Goal: Navigation & Orientation: Find specific page/section

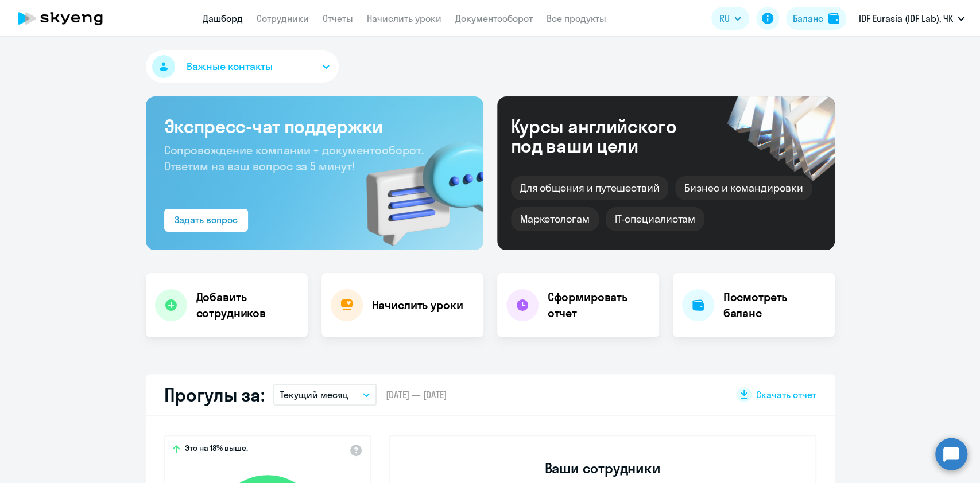
select select "30"
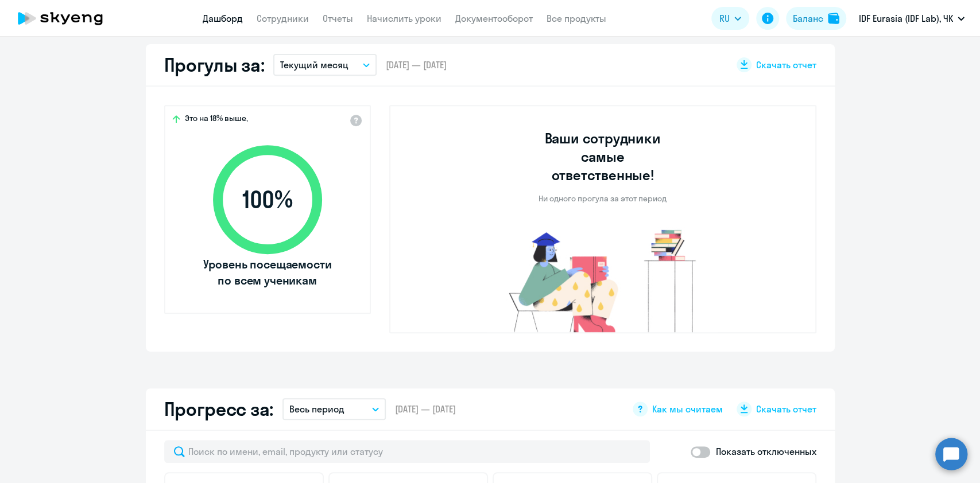
scroll to position [306, 0]
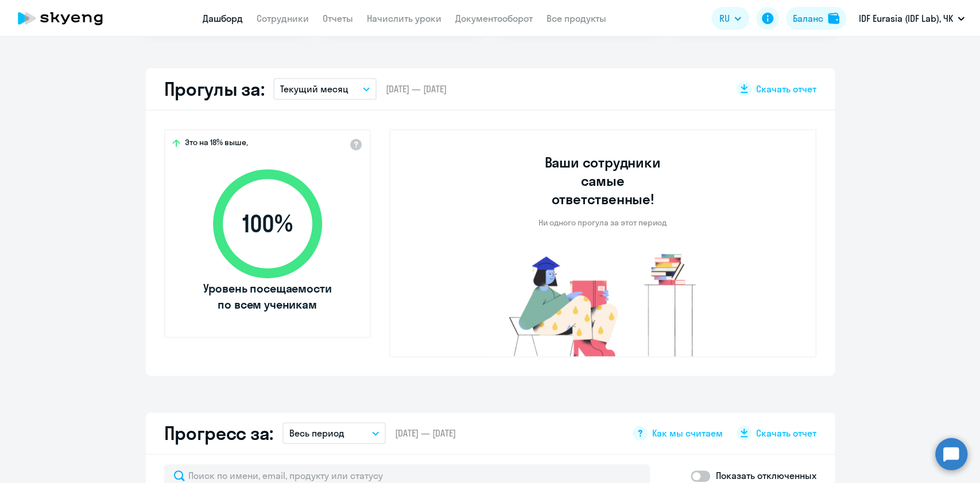
drag, startPoint x: 173, startPoint y: 91, endPoint x: 521, endPoint y: 181, distance: 359.3
click at [285, 102] on div "Прогулы за: Текущий месяц – [DATE] — [DATE] Скачать отчет" at bounding box center [490, 89] width 689 height 42
drag, startPoint x: 426, startPoint y: 143, endPoint x: 641, endPoint y: 157, distance: 214.6
click at [641, 157] on div "Ваши сотрудники самые ответственные! Ни одного прогула за этот период" at bounding box center [602, 243] width 427 height 228
click at [421, 187] on div "Ваши сотрудники самые ответственные! Ни одного прогула за этот период" at bounding box center [602, 243] width 427 height 228
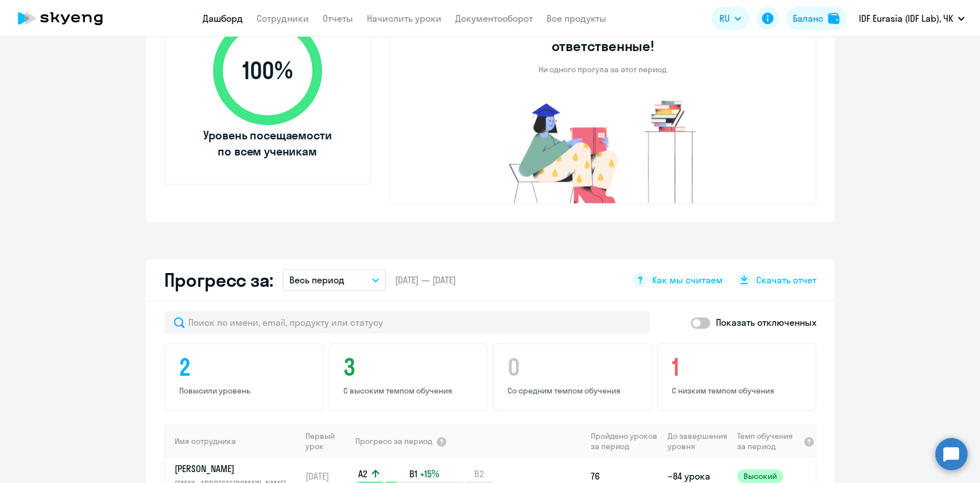
scroll to position [382, 0]
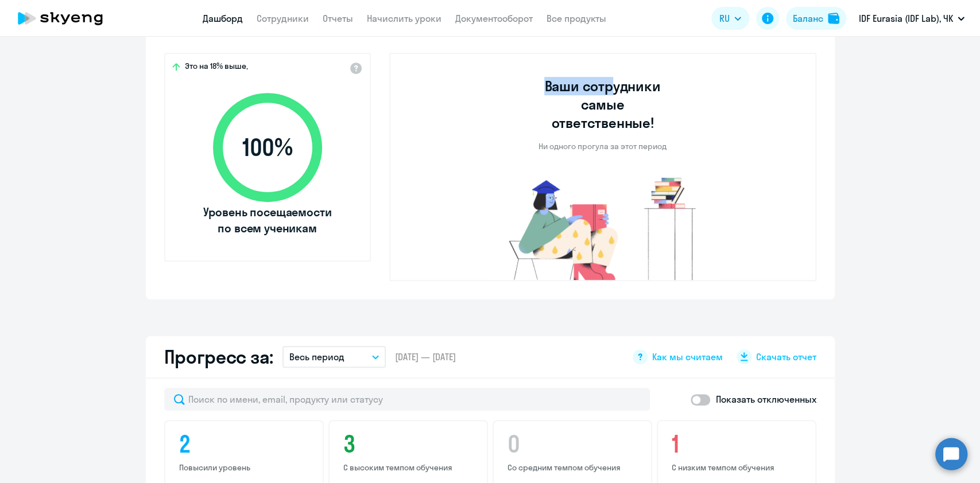
drag, startPoint x: 593, startPoint y: 91, endPoint x: 610, endPoint y: 94, distance: 16.3
click at [610, 94] on div "Ваши сотрудники самые ответственные! Ни одного прогула за этот период" at bounding box center [602, 167] width 230 height 226
drag, startPoint x: 417, startPoint y: 102, endPoint x: 438, endPoint y: 112, distance: 23.1
click at [438, 112] on div "Ваши сотрудники самые ответственные! Ни одного прогула за этот период" at bounding box center [602, 167] width 427 height 228
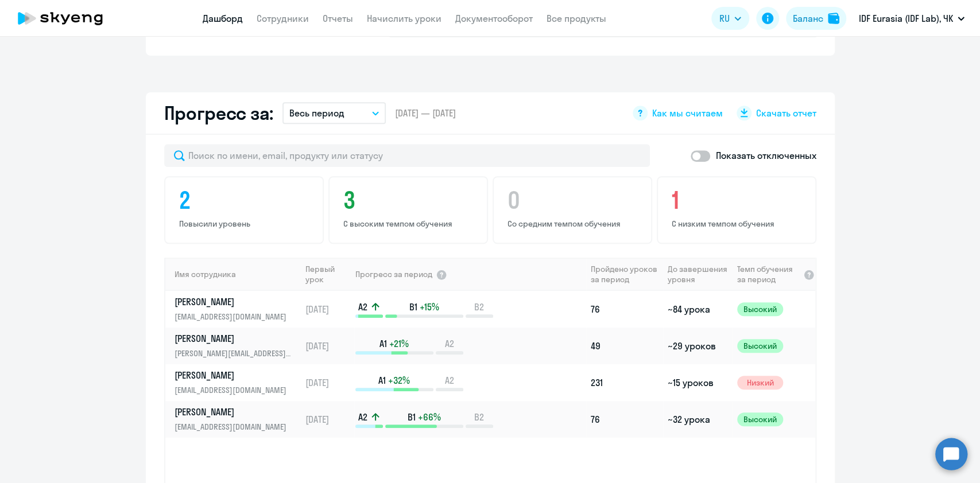
scroll to position [536, 0]
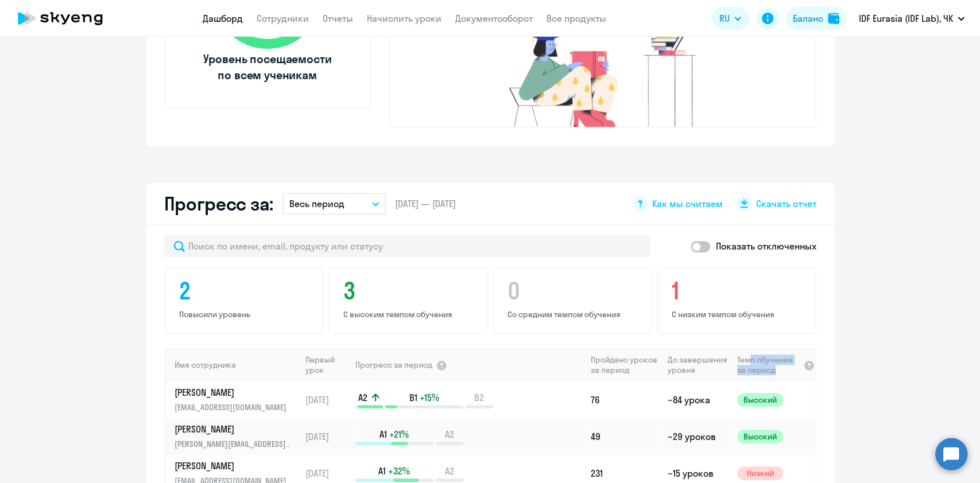
drag, startPoint x: 742, startPoint y: 343, endPoint x: 776, endPoint y: 360, distance: 38.3
click at [771, 355] on span "Темп обучения за период" at bounding box center [768, 365] width 62 height 21
click at [886, 392] on app-progress-dashboard "Прогресс за: Весь период – [DATE] — [DATE] Как мы считаем Скачать отчет Показат…" at bounding box center [490, 414] width 980 height 463
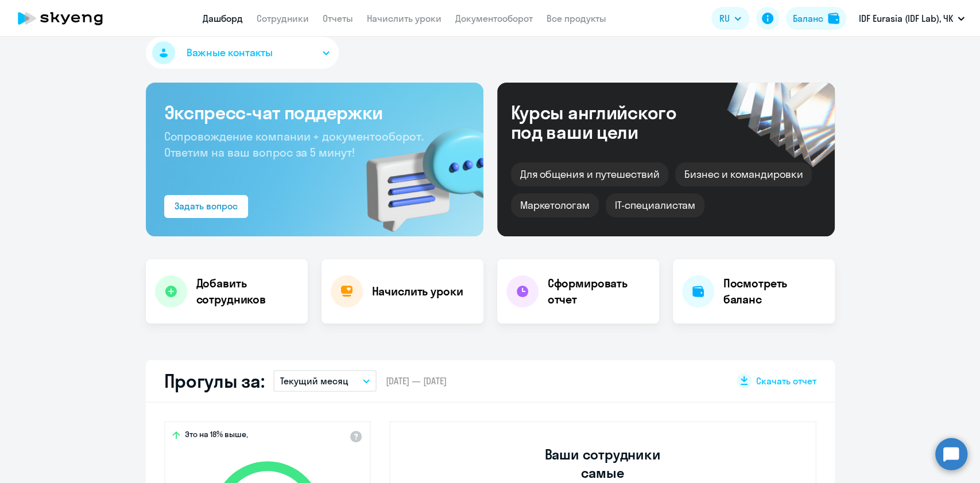
scroll to position [0, 0]
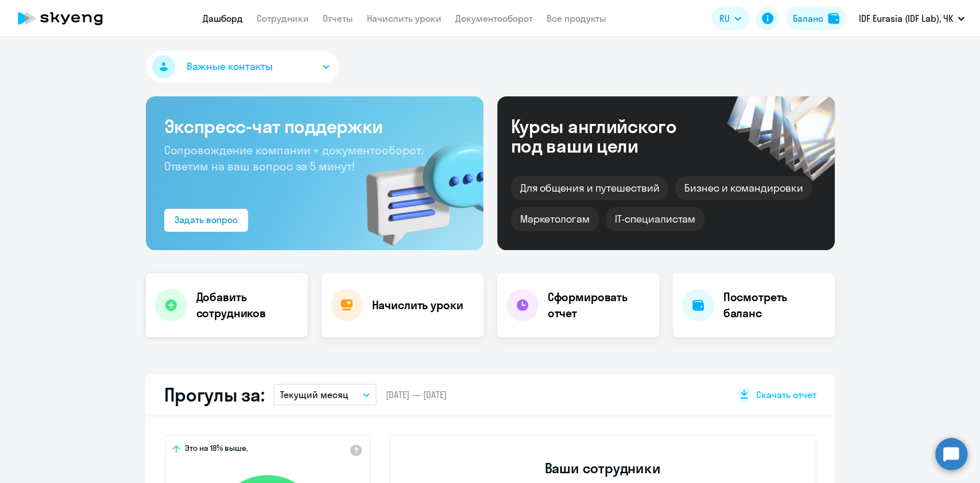
click at [213, 318] on h4 "Добавить сотрудников" at bounding box center [247, 305] width 102 height 32
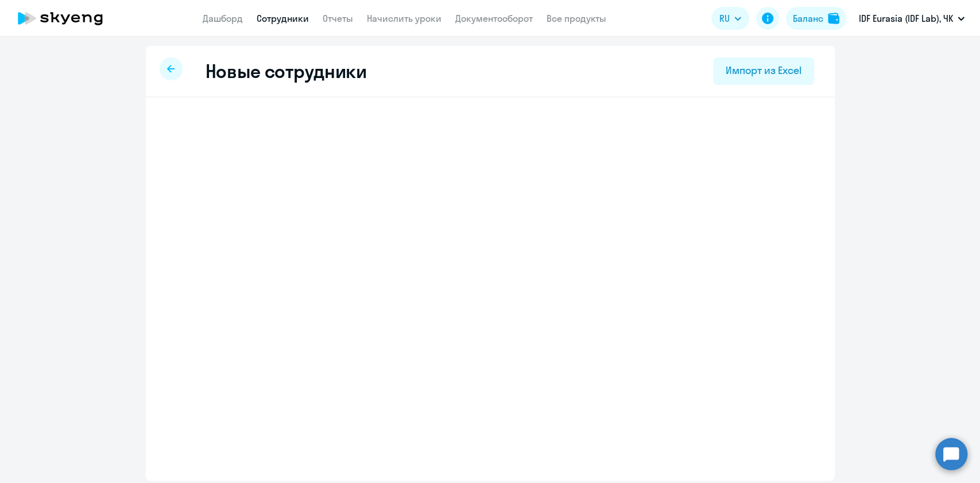
select select "english_adult_not_native_speaker"
select select "3"
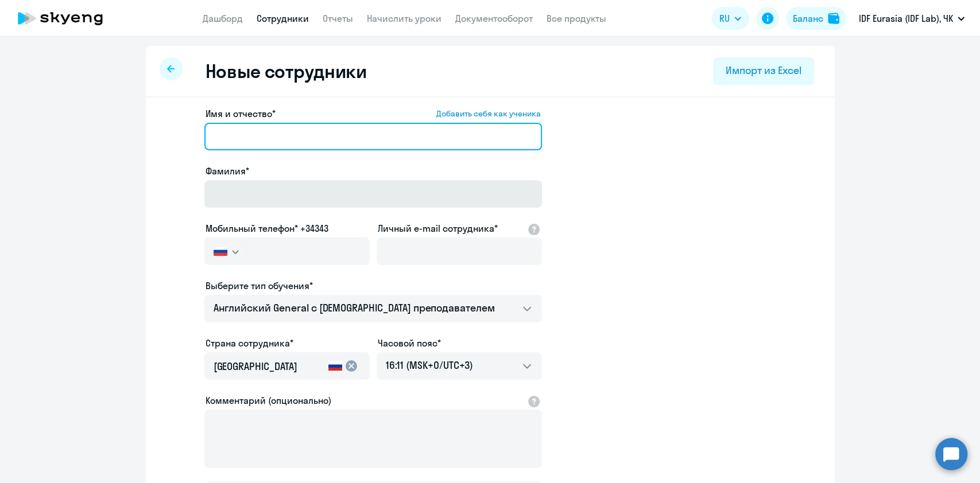
drag, startPoint x: 237, startPoint y: 141, endPoint x: 254, endPoint y: 185, distance: 47.4
click at [237, 141] on input "Имя и отчество* Добавить себя как ученика" at bounding box center [372, 137] width 337 height 28
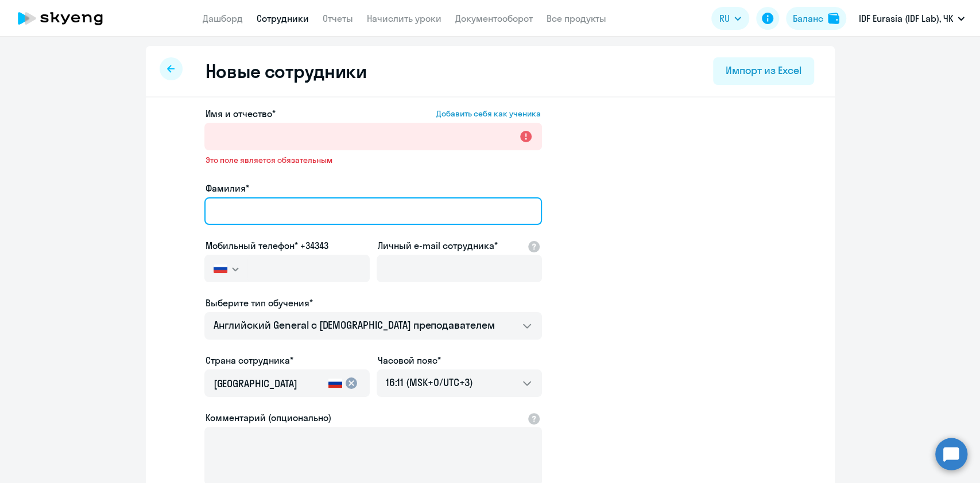
click at [255, 197] on input "Фамилия*" at bounding box center [372, 211] width 337 height 28
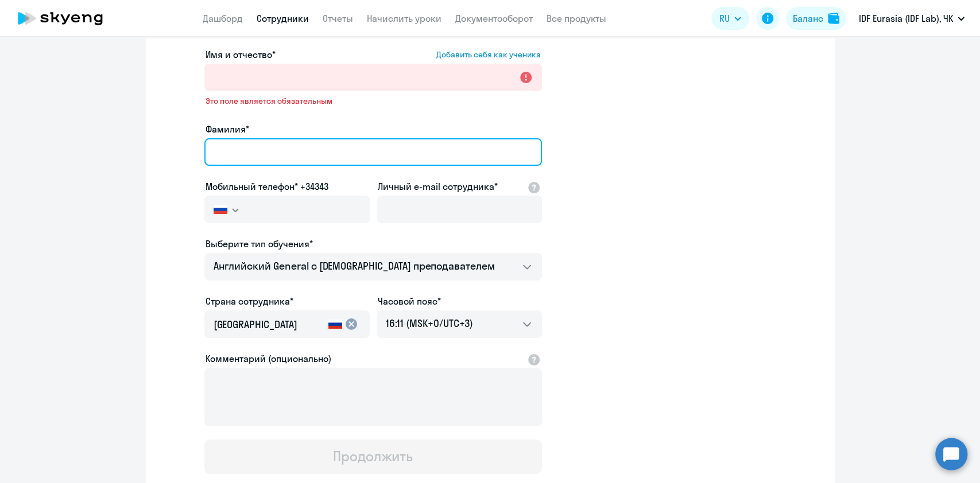
scroll to position [135, 0]
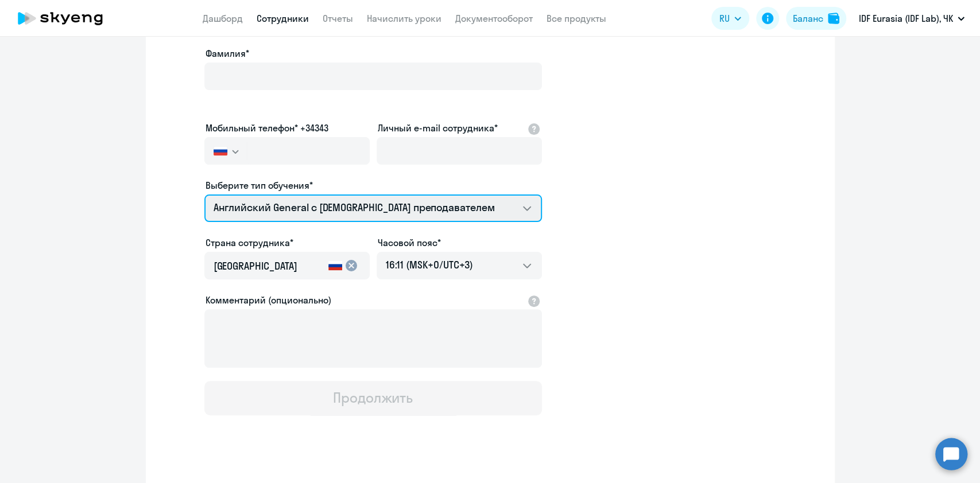
click at [293, 195] on select "Английский General с [DEMOGRAPHIC_DATA] преподавателем" at bounding box center [372, 209] width 337 height 28
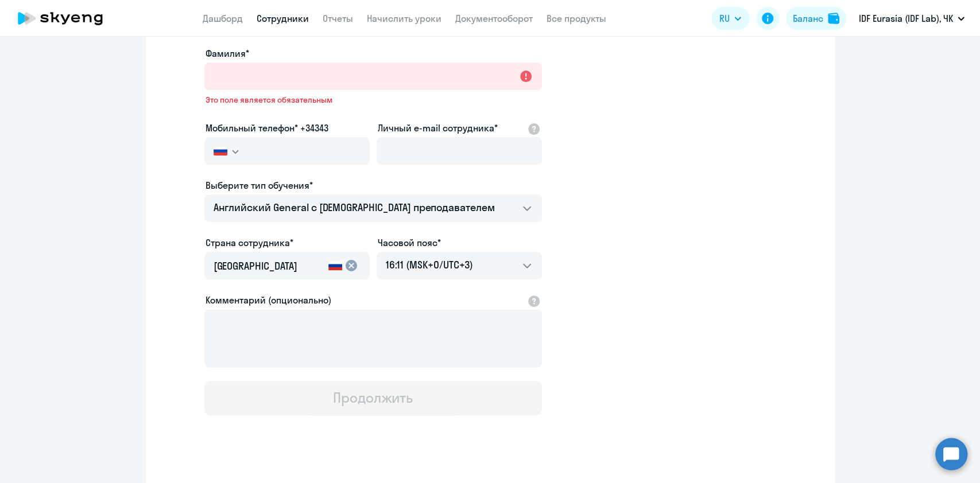
click at [177, 219] on app-new-student-form "Имя и отчество* Добавить себя как ученика Это поле является обязательным Фамили…" at bounding box center [490, 194] width 652 height 444
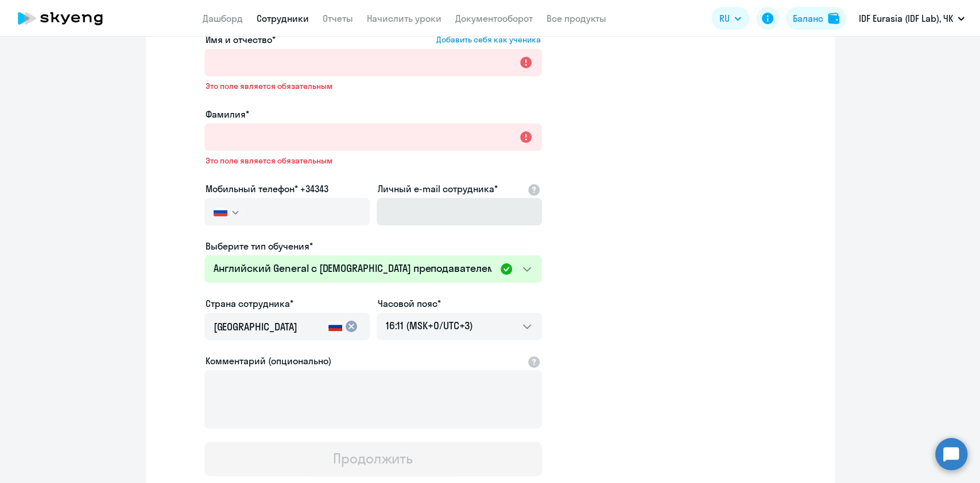
scroll to position [0, 0]
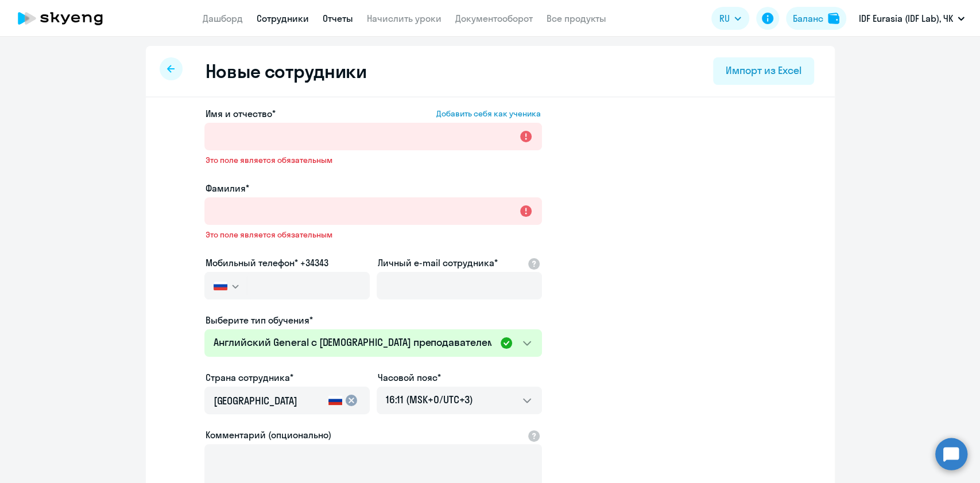
click at [335, 21] on link "Отчеты" at bounding box center [338, 18] width 30 height 11
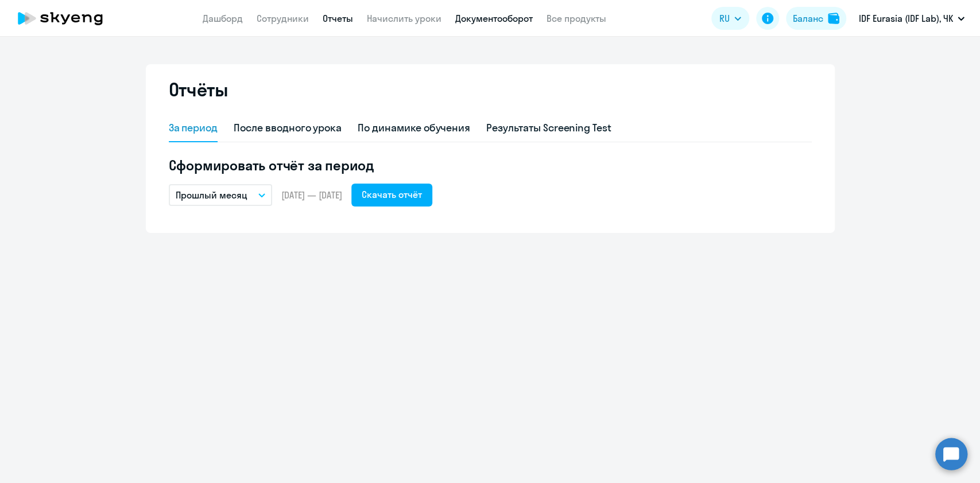
click at [478, 21] on link "Документооборот" at bounding box center [493, 18] width 77 height 11
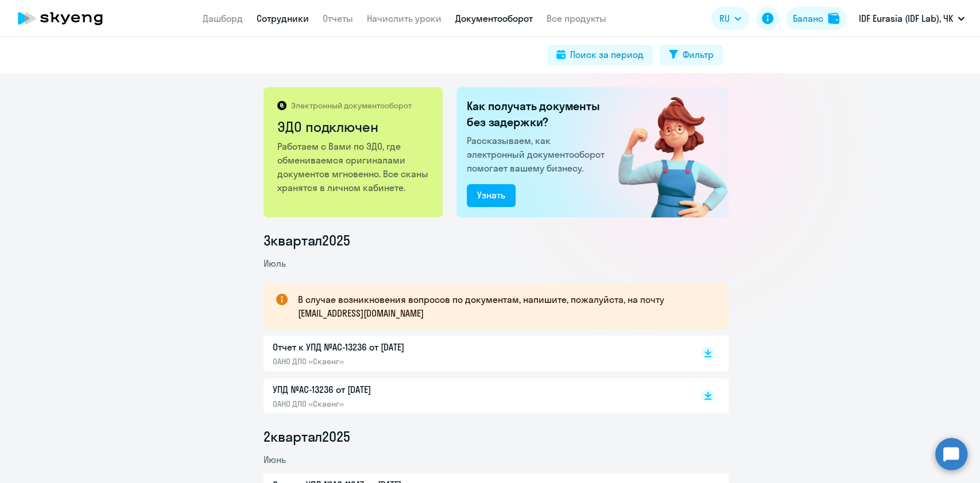
click at [276, 18] on link "Сотрудники" at bounding box center [283, 18] width 52 height 11
select select "30"
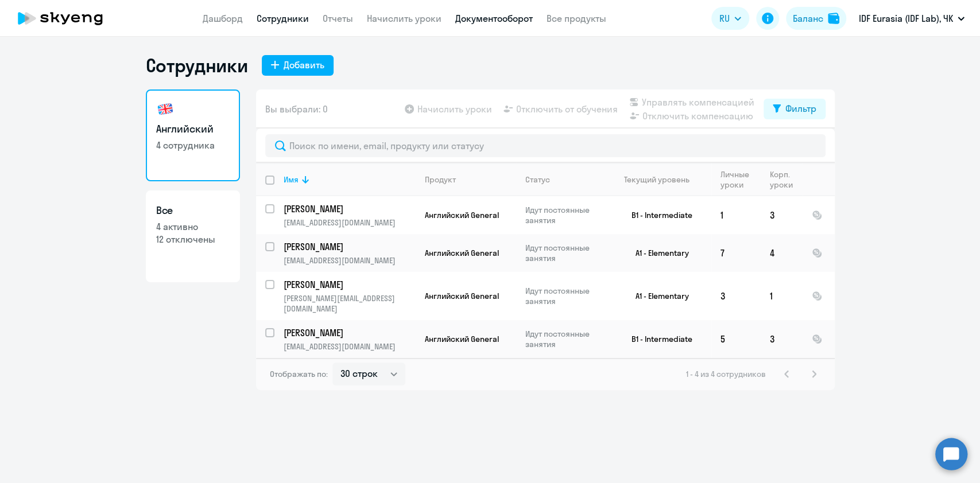
click at [487, 22] on link "Документооборот" at bounding box center [493, 18] width 77 height 11
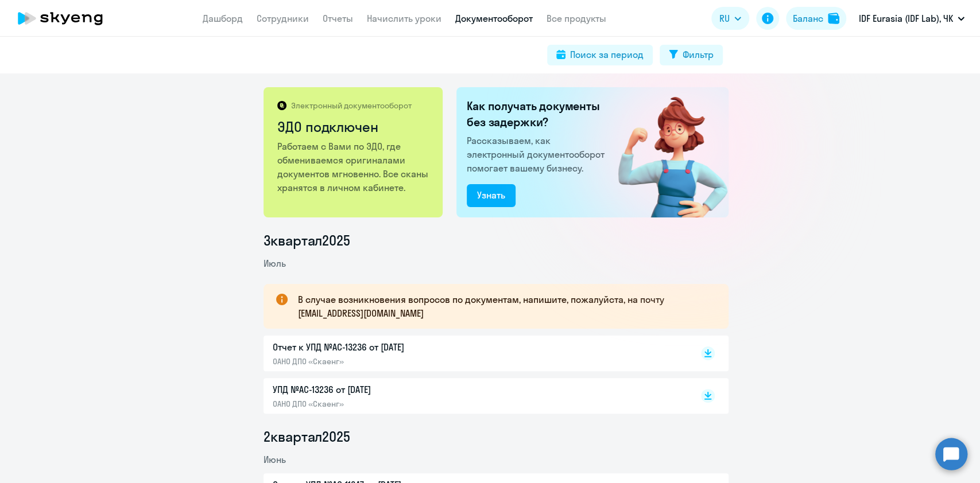
click at [953, 457] on circle at bounding box center [951, 454] width 32 height 32
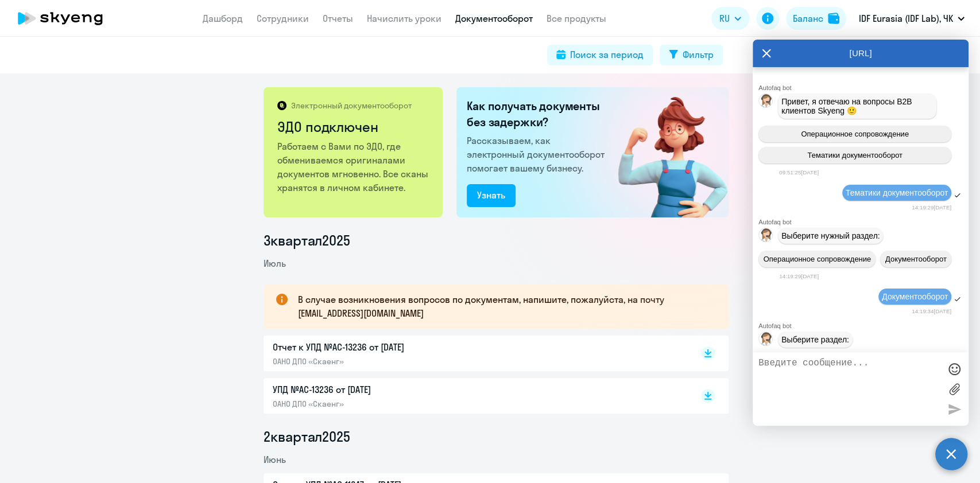
click at [764, 57] on icon at bounding box center [766, 54] width 9 height 28
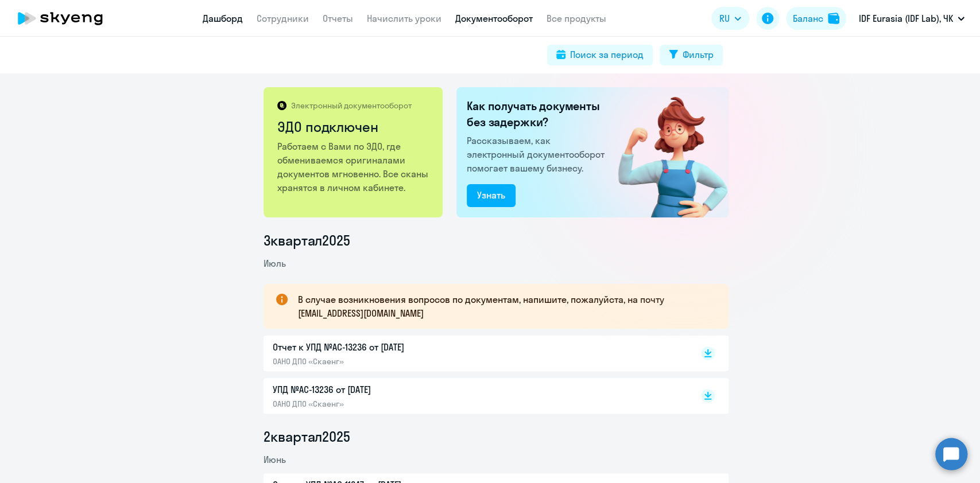
click at [222, 15] on link "Дашборд" at bounding box center [223, 18] width 40 height 11
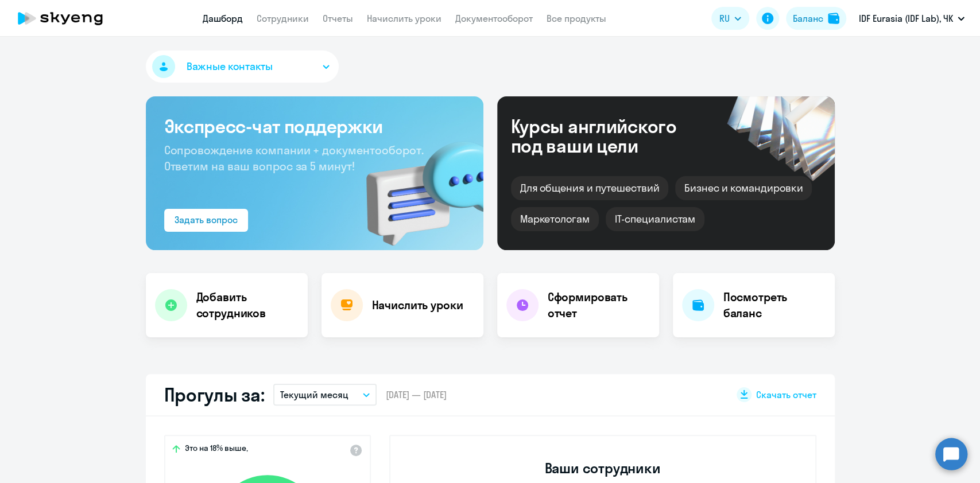
select select "30"
